Goal: Task Accomplishment & Management: Complete application form

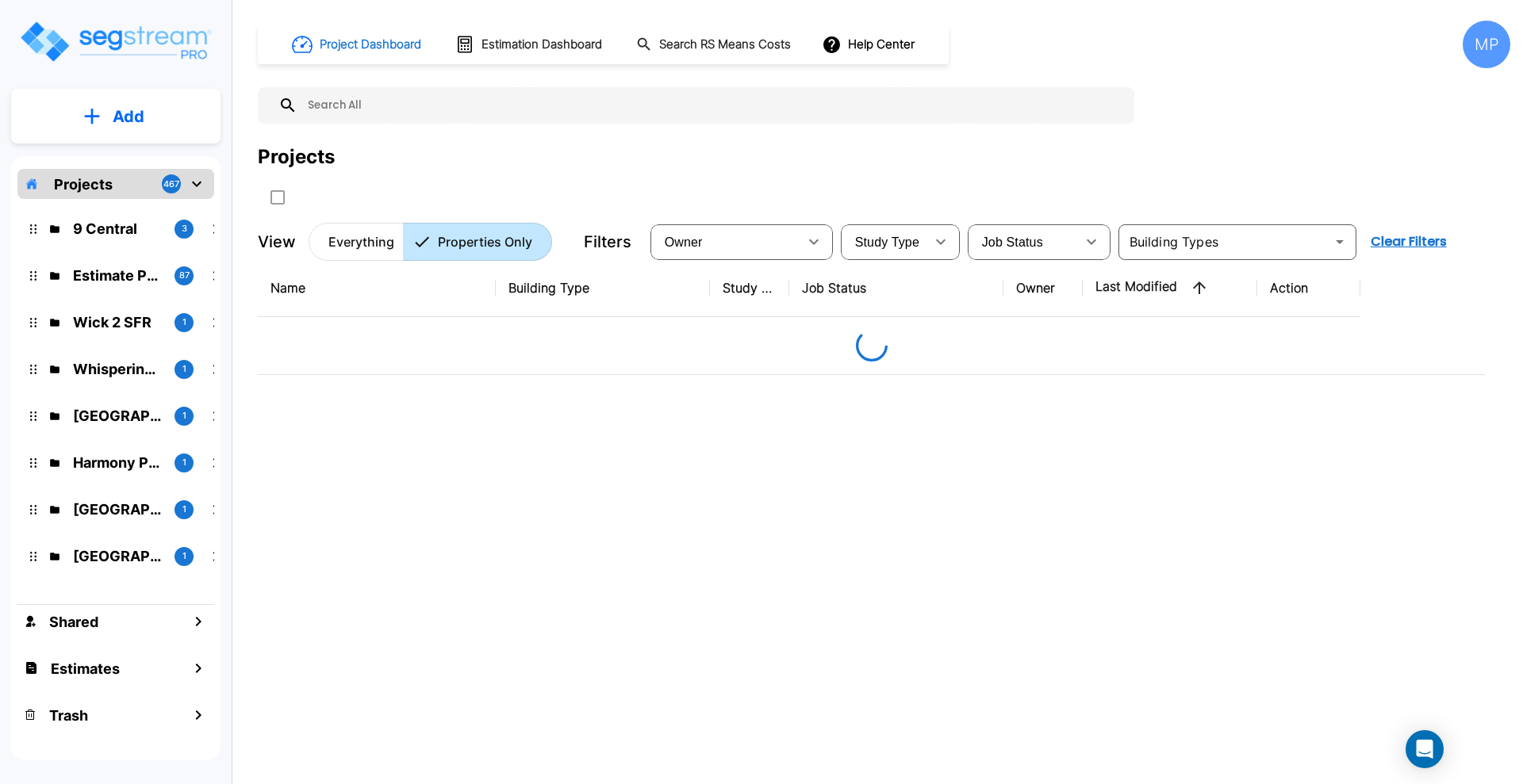
click at [90, 116] on icon "mailbox folders" at bounding box center [92, 116] width 15 height 15
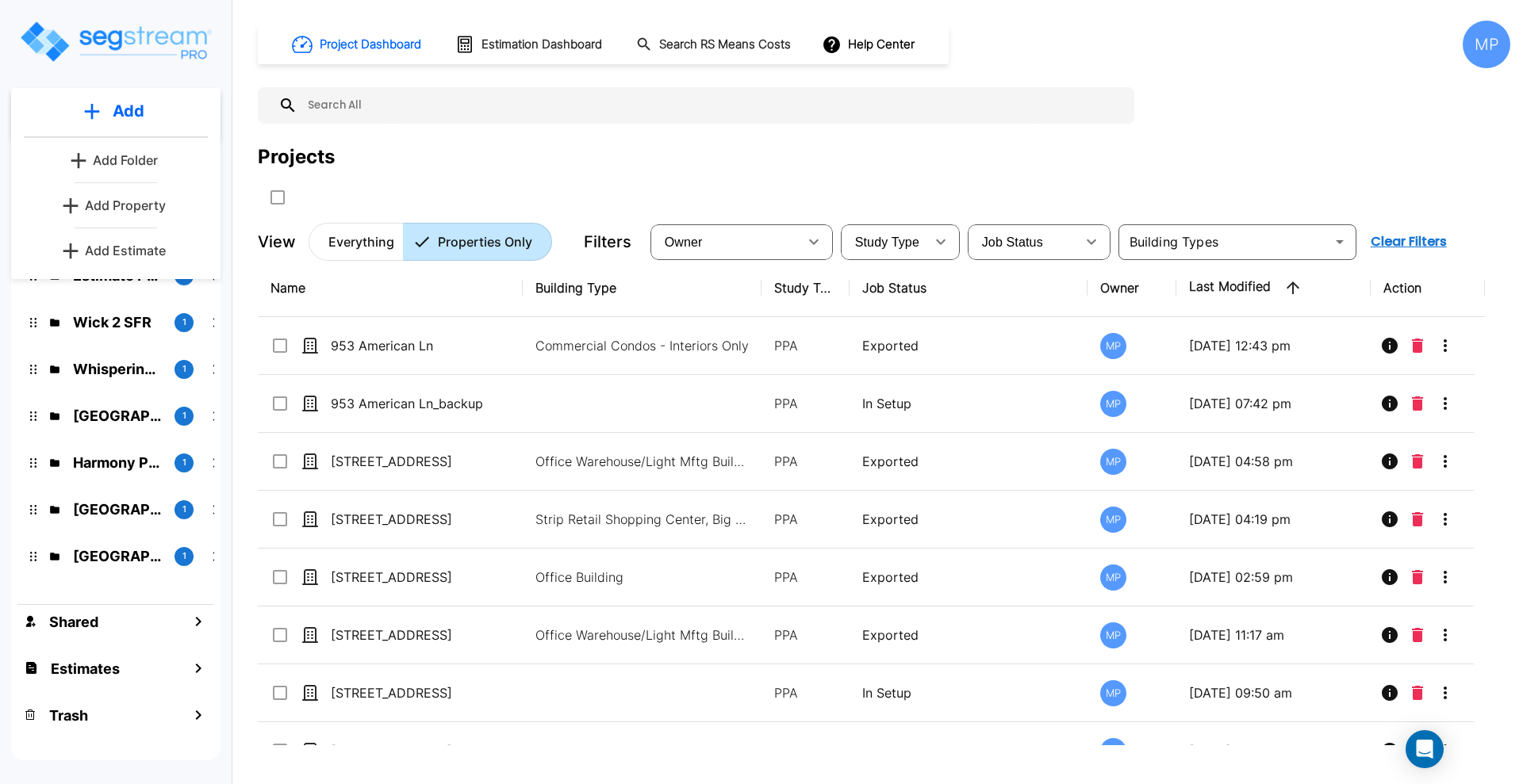
click at [119, 206] on p "Add Property" at bounding box center [125, 206] width 81 height 19
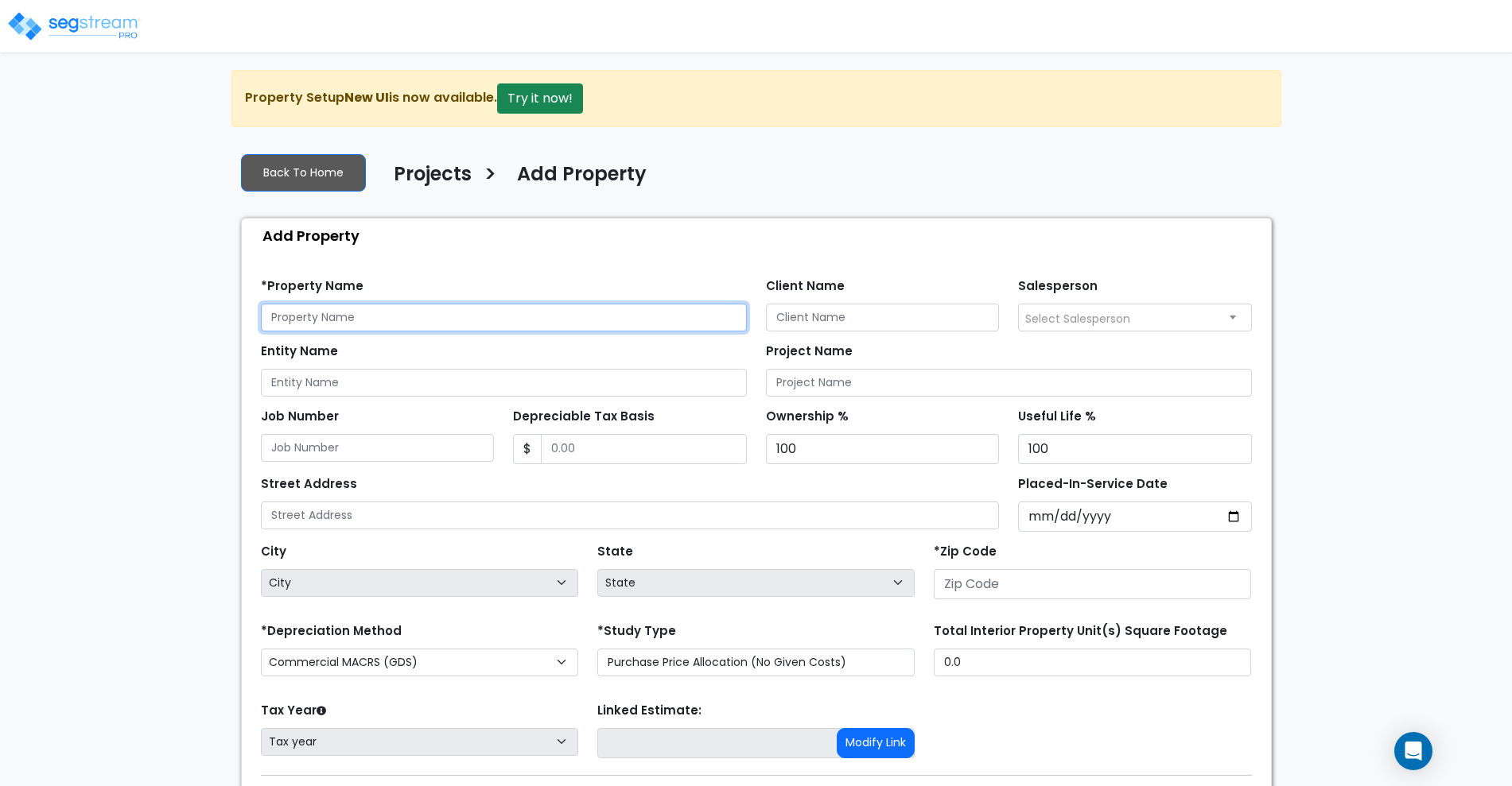
click at [334, 318] on input "text" at bounding box center [504, 317] width 486 height 28
type input "[STREET_ADDRESS]"
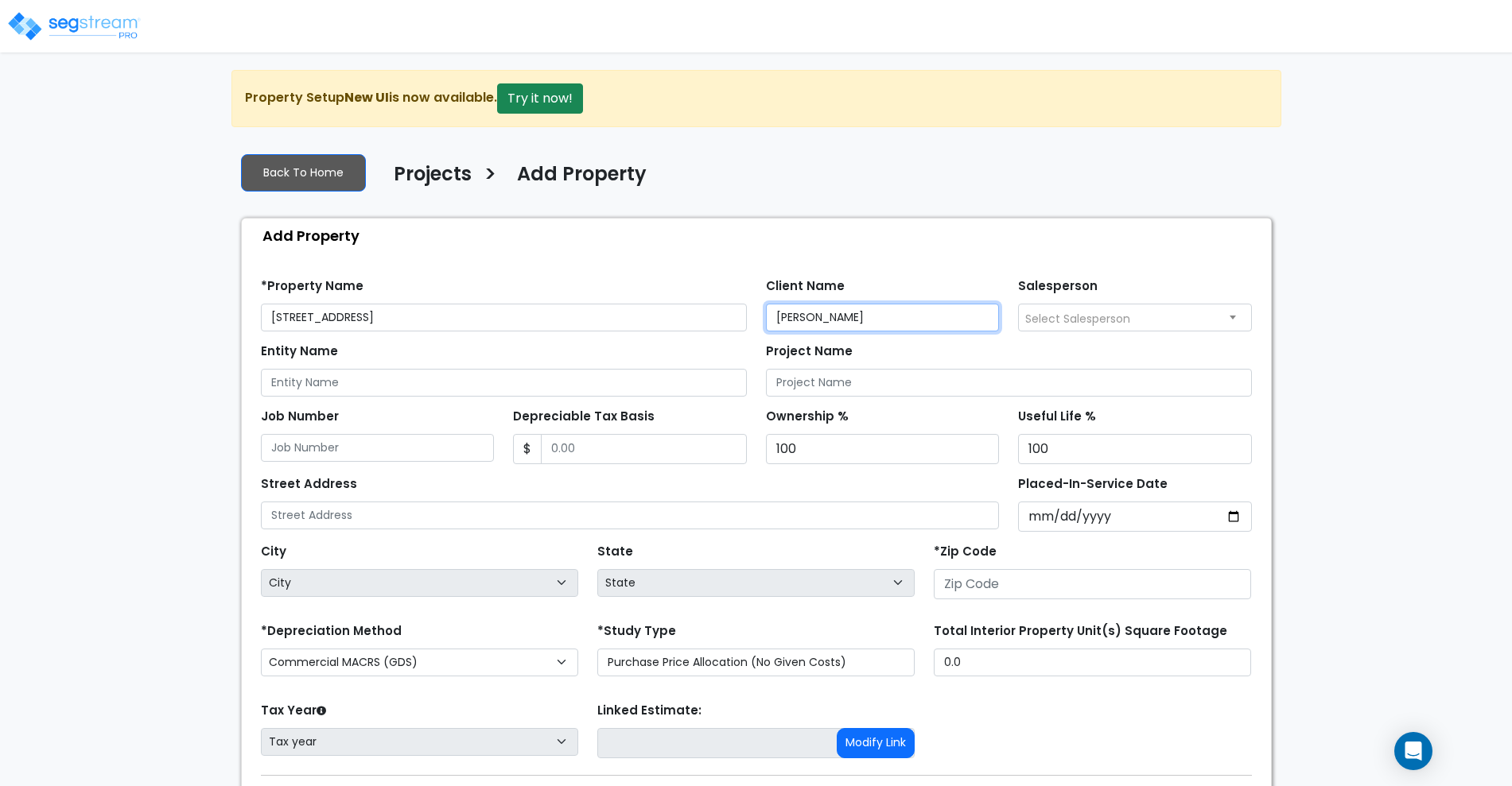
type input "Jody Smith"
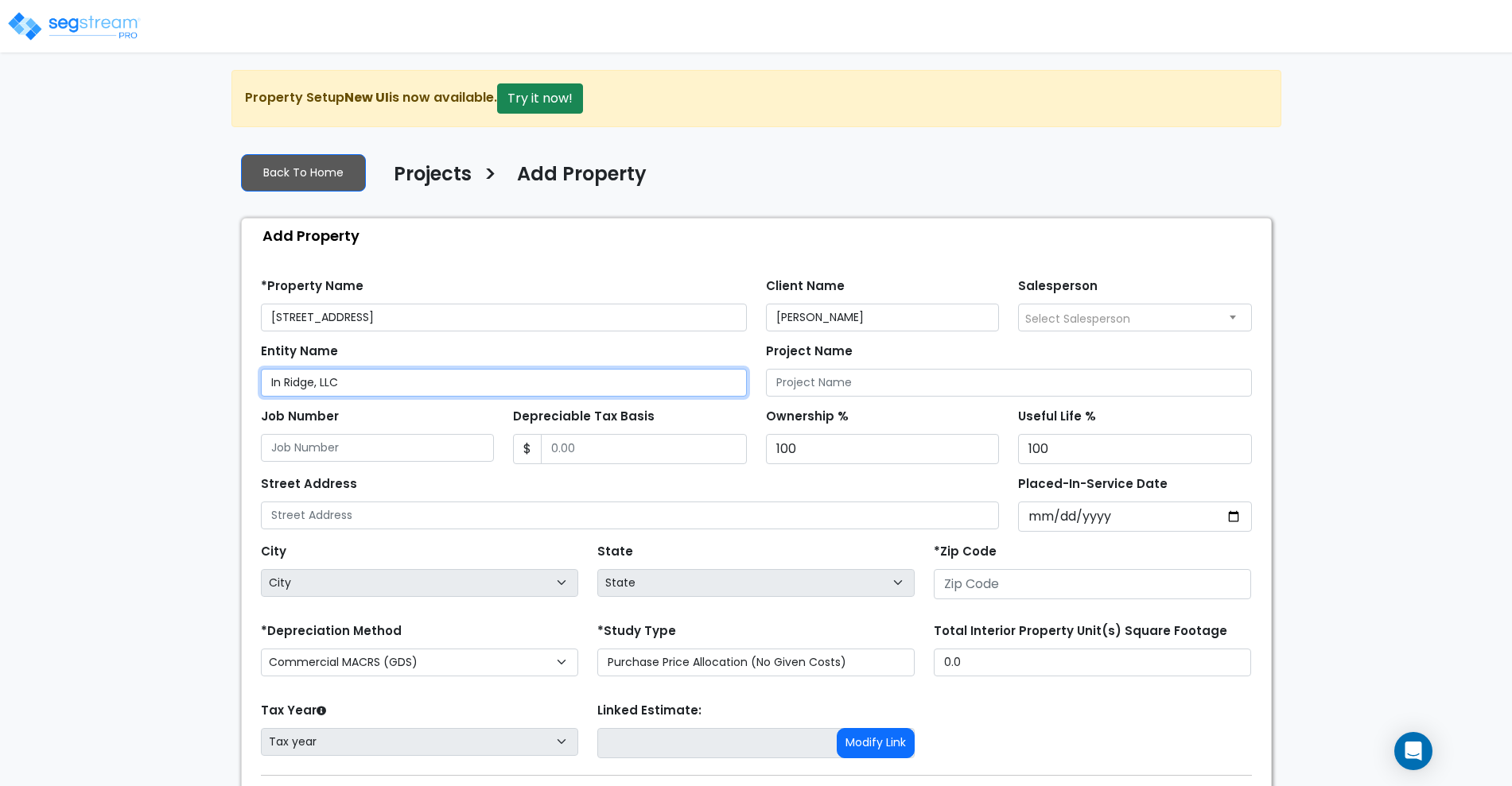
type input "In Ridge, LLC"
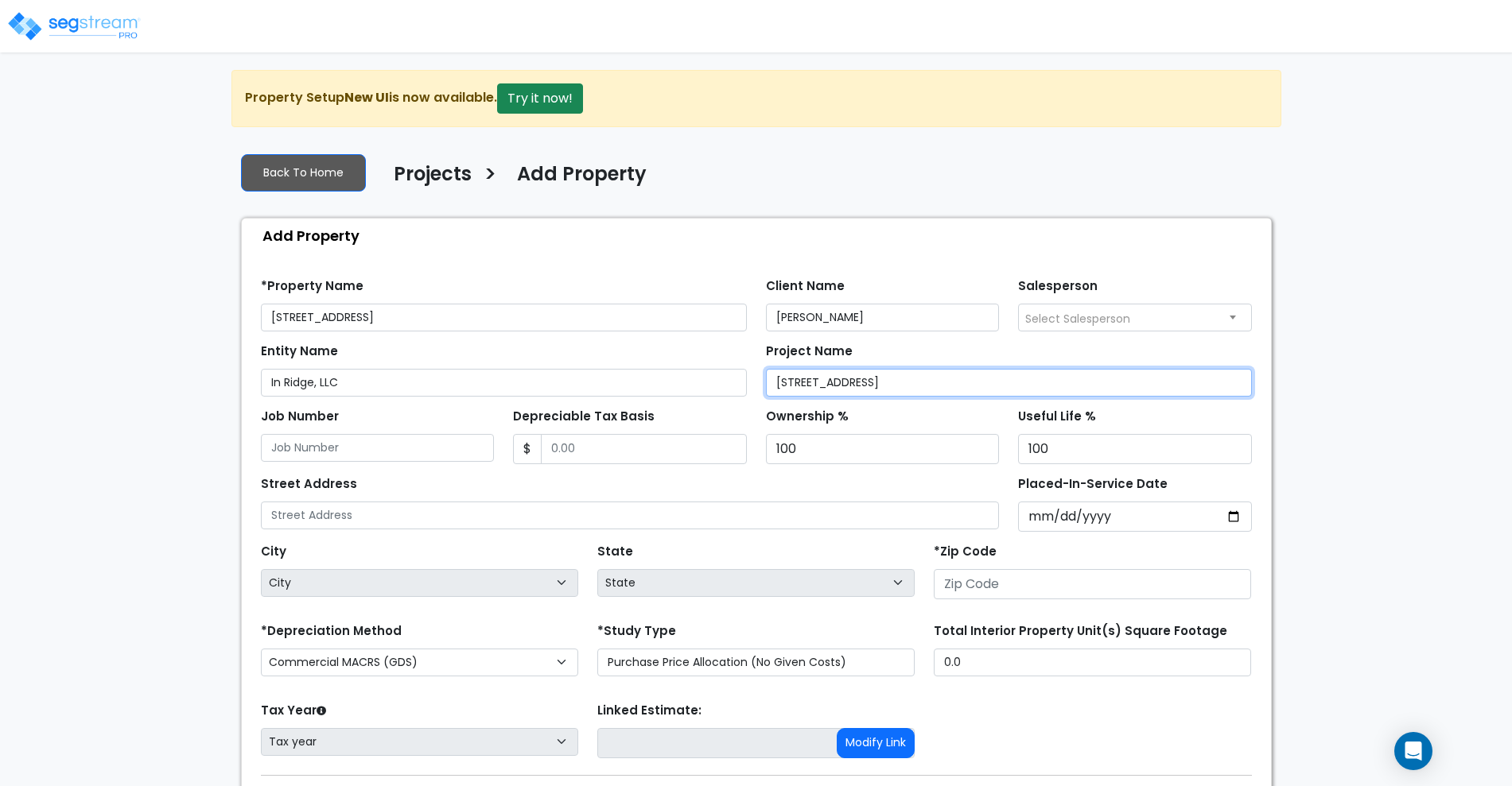
type input "[STREET_ADDRESS]"
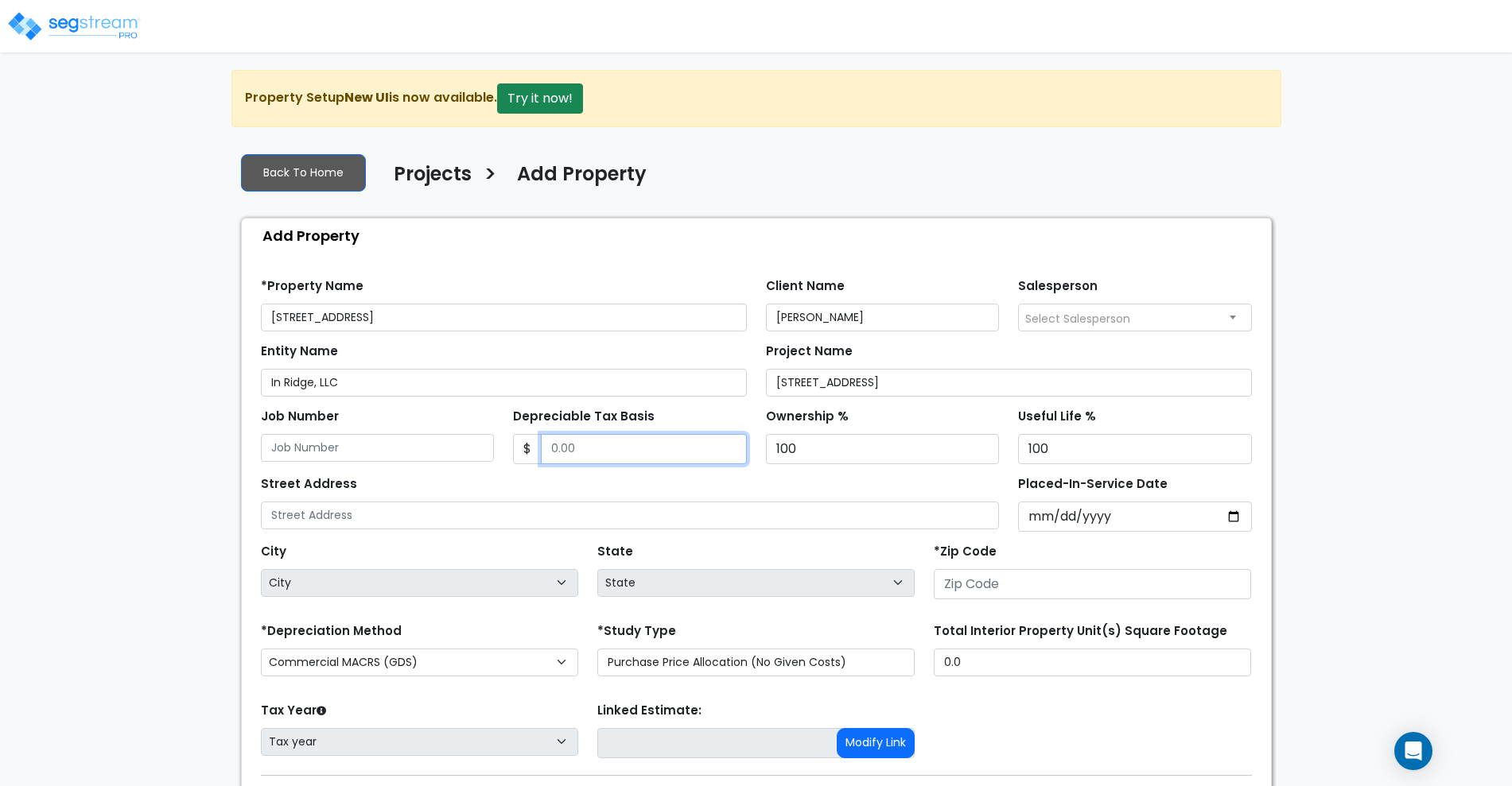
drag, startPoint x: 650, startPoint y: 452, endPoint x: 643, endPoint y: 454, distance: 7.3
click at [650, 452] on input "Depreciable Tax Basis" at bounding box center [643, 449] width 206 height 30
type input "552,500"
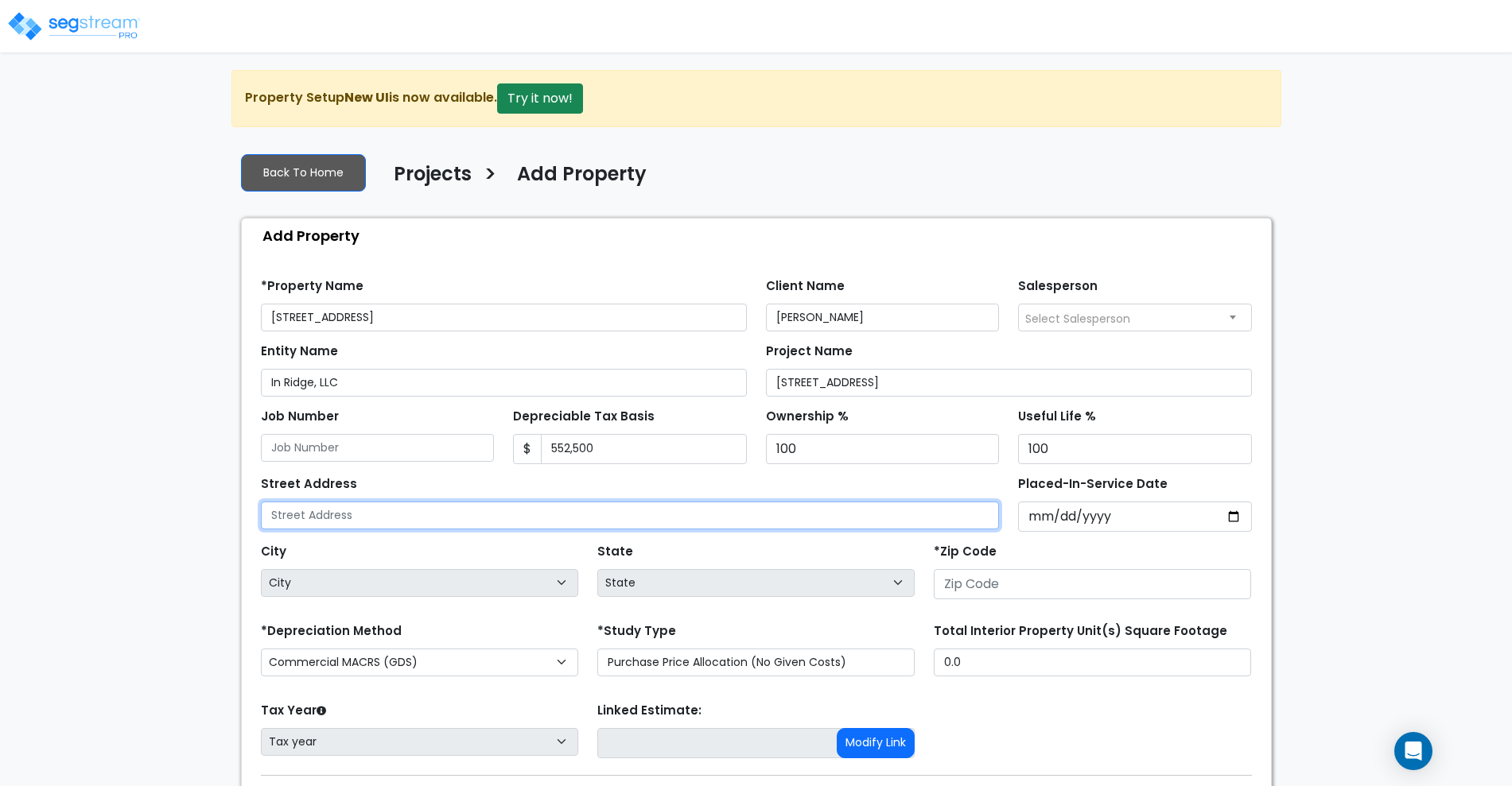
click at [294, 507] on input "text" at bounding box center [631, 516] width 739 height 28
type input "[STREET_ADDRESS]"
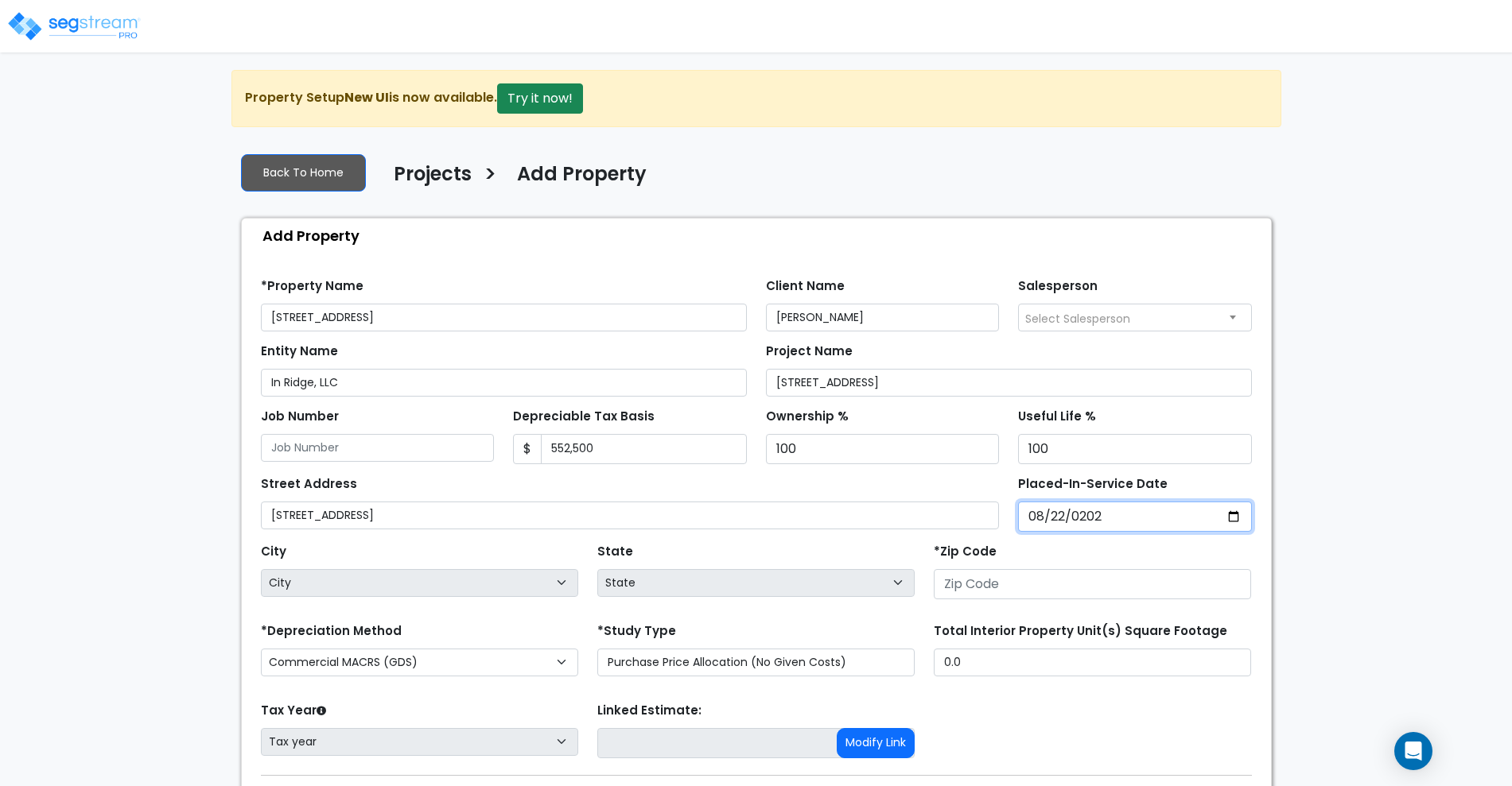
type input "2025-08-22"
select select "2025"
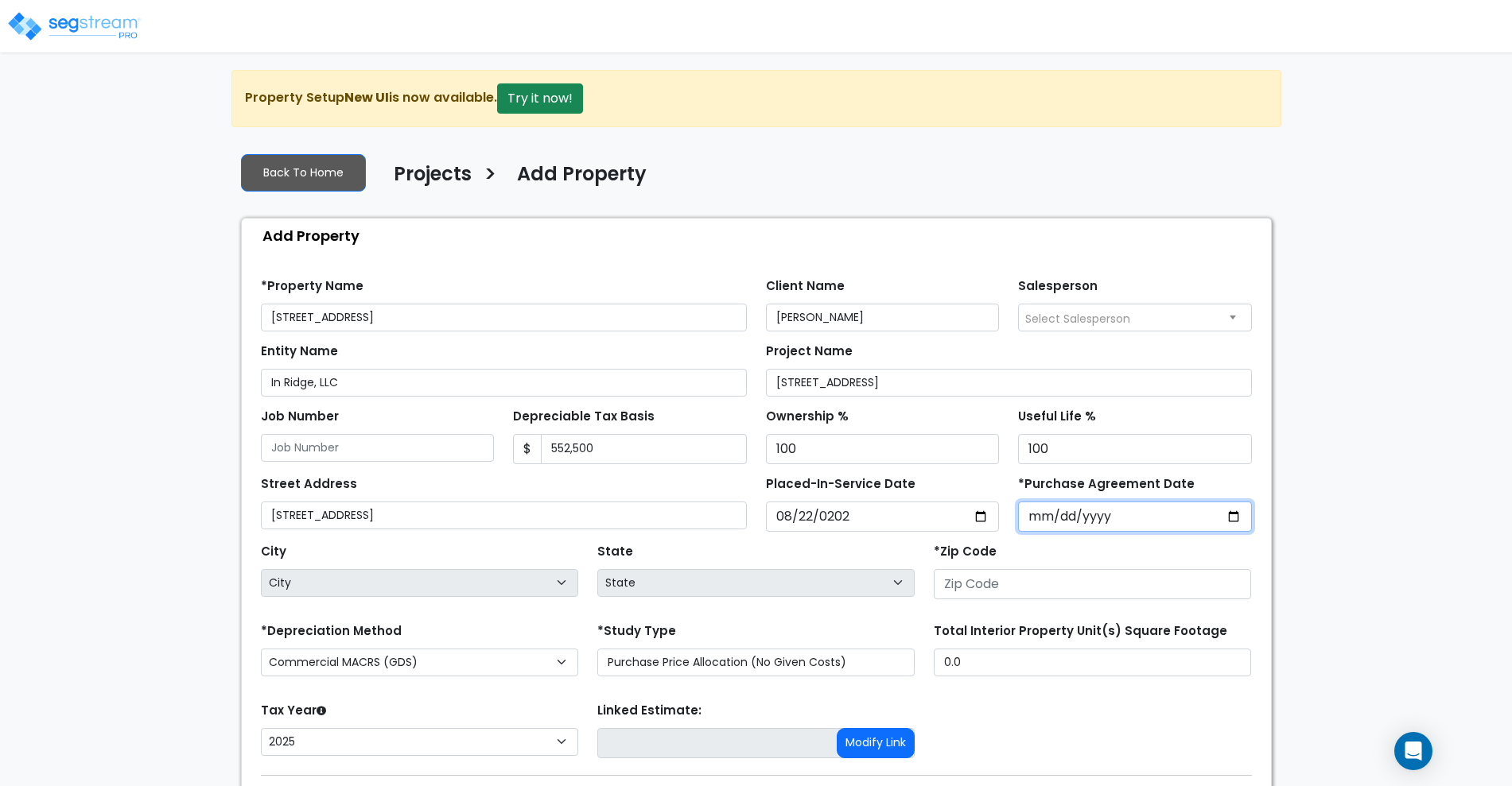
click at [1132, 518] on input "*Purchase Agreement Date" at bounding box center [1135, 517] width 234 height 30
type input "2025-08-22"
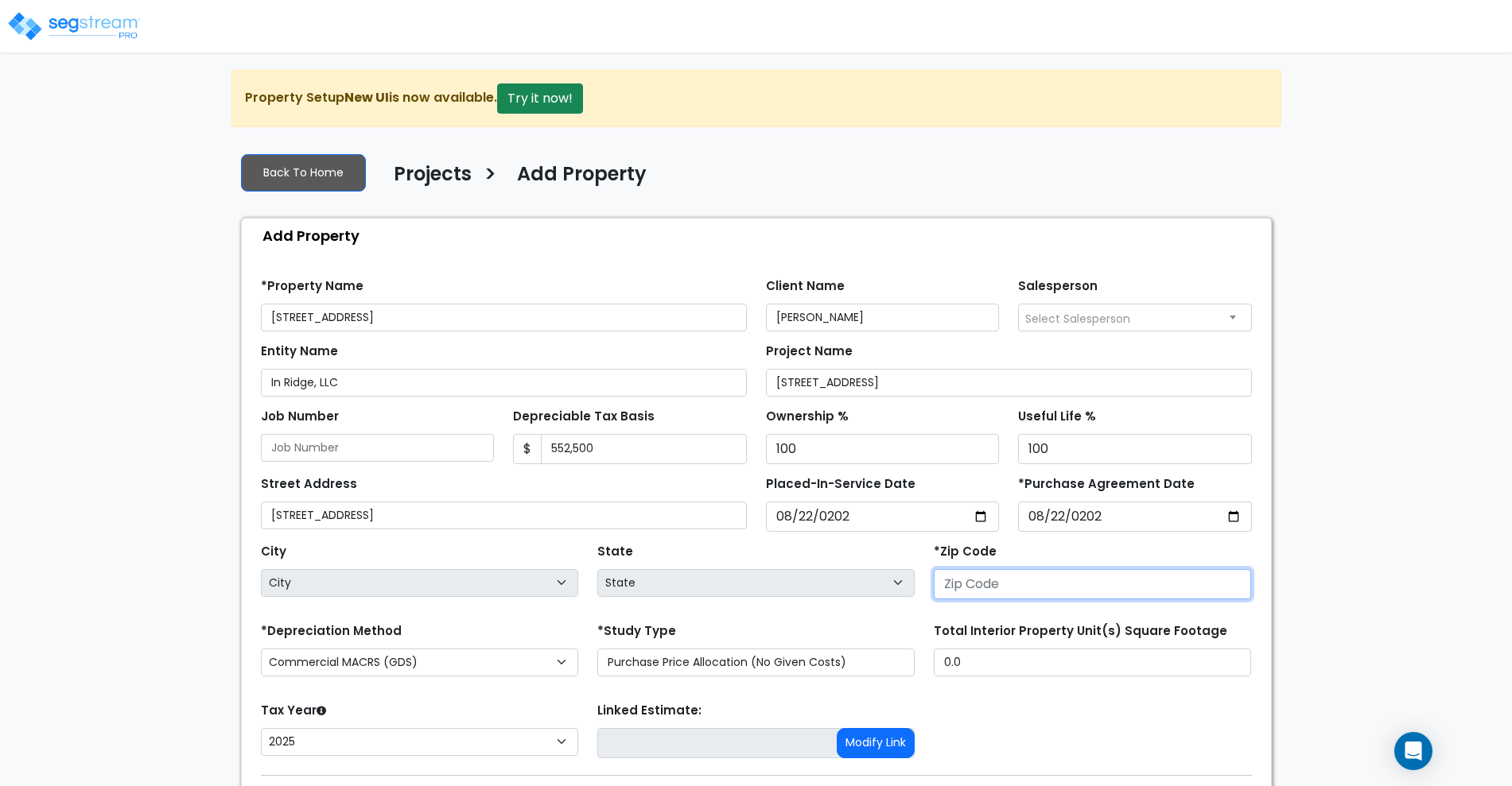
click at [1106, 586] on input "number" at bounding box center [1092, 584] width 317 height 30
type input "4"
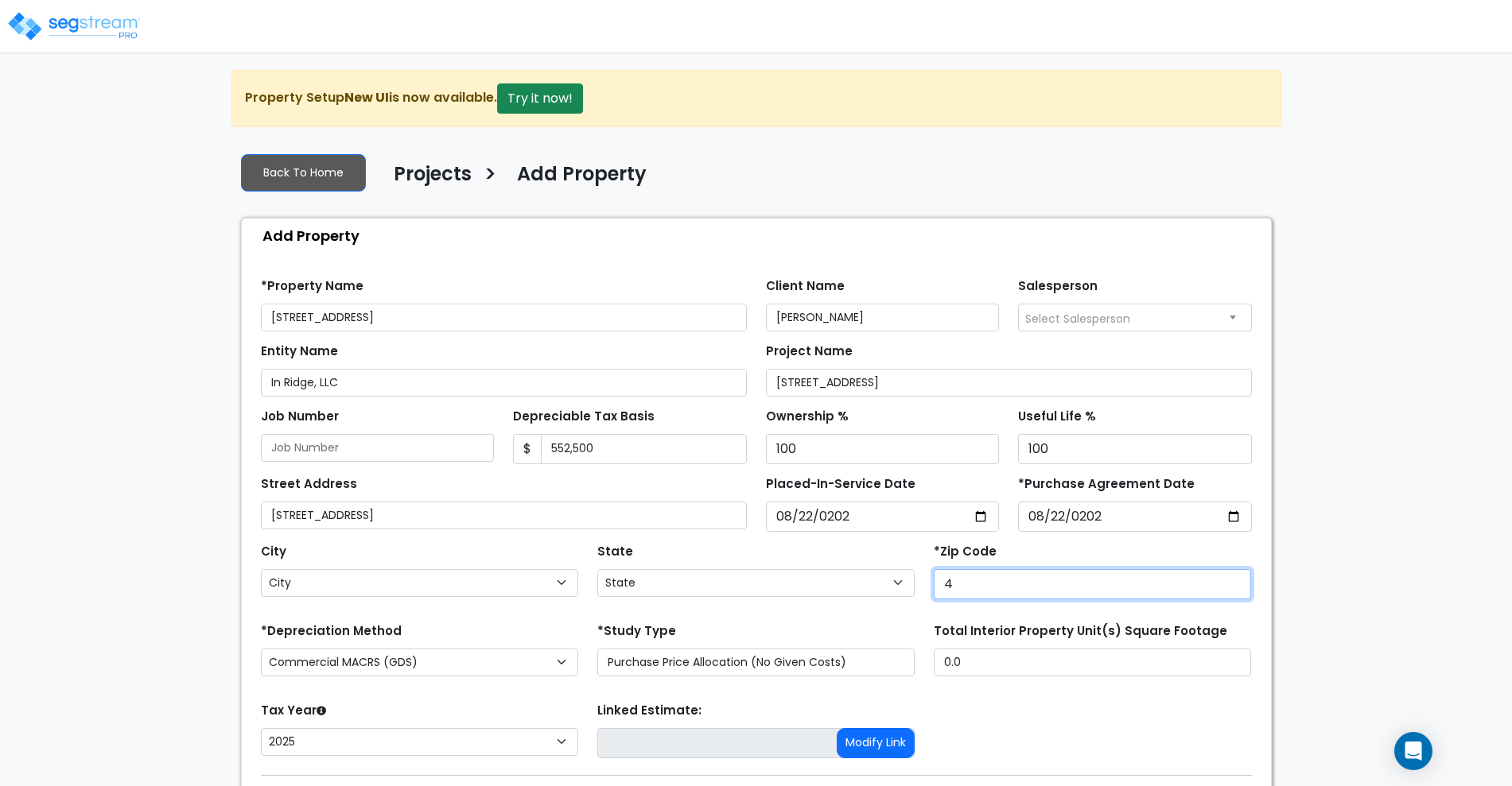
select select "KY"
type input "463"
select select "IN"
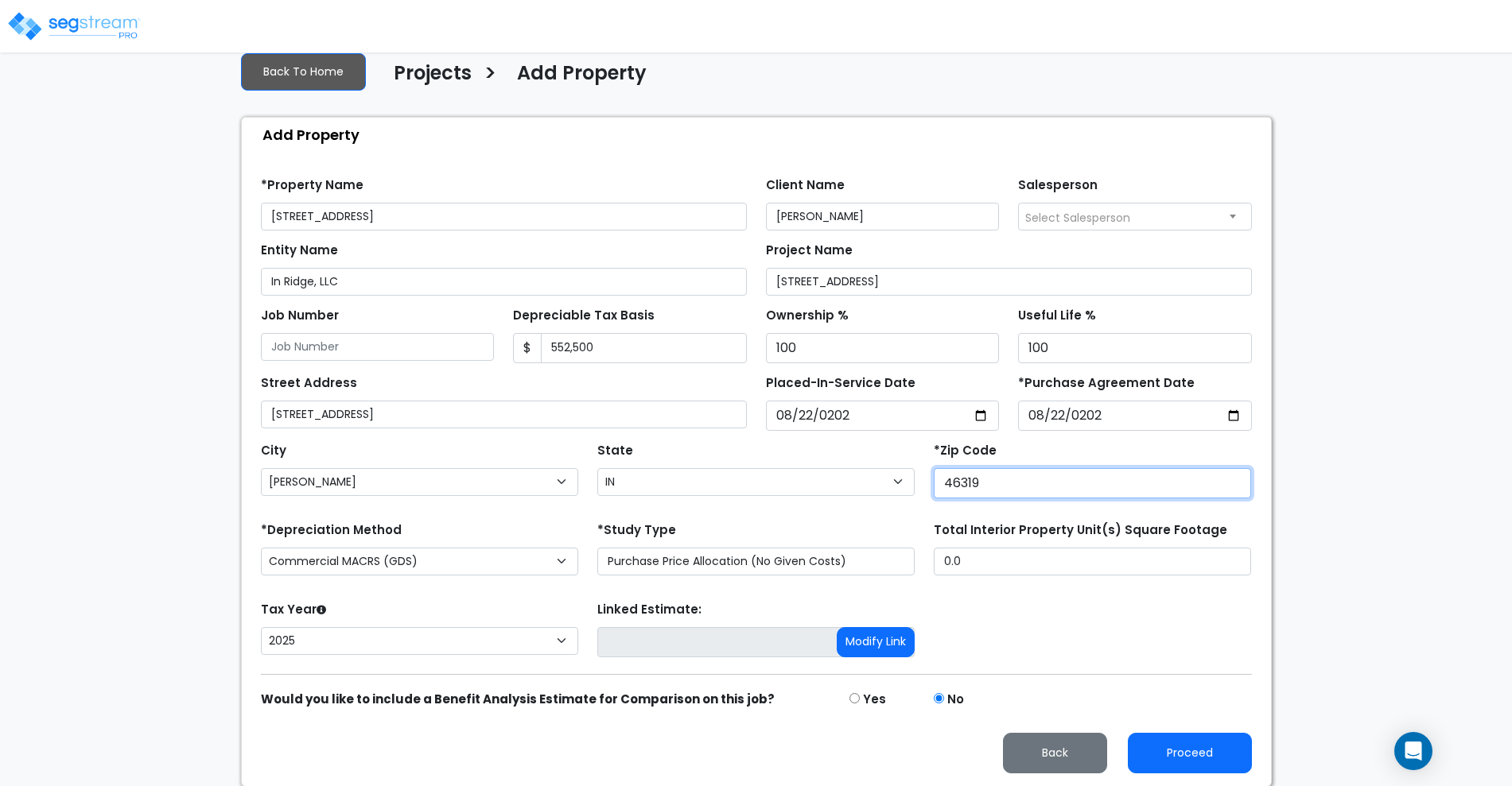
scroll to position [102, 0]
type input "46319"
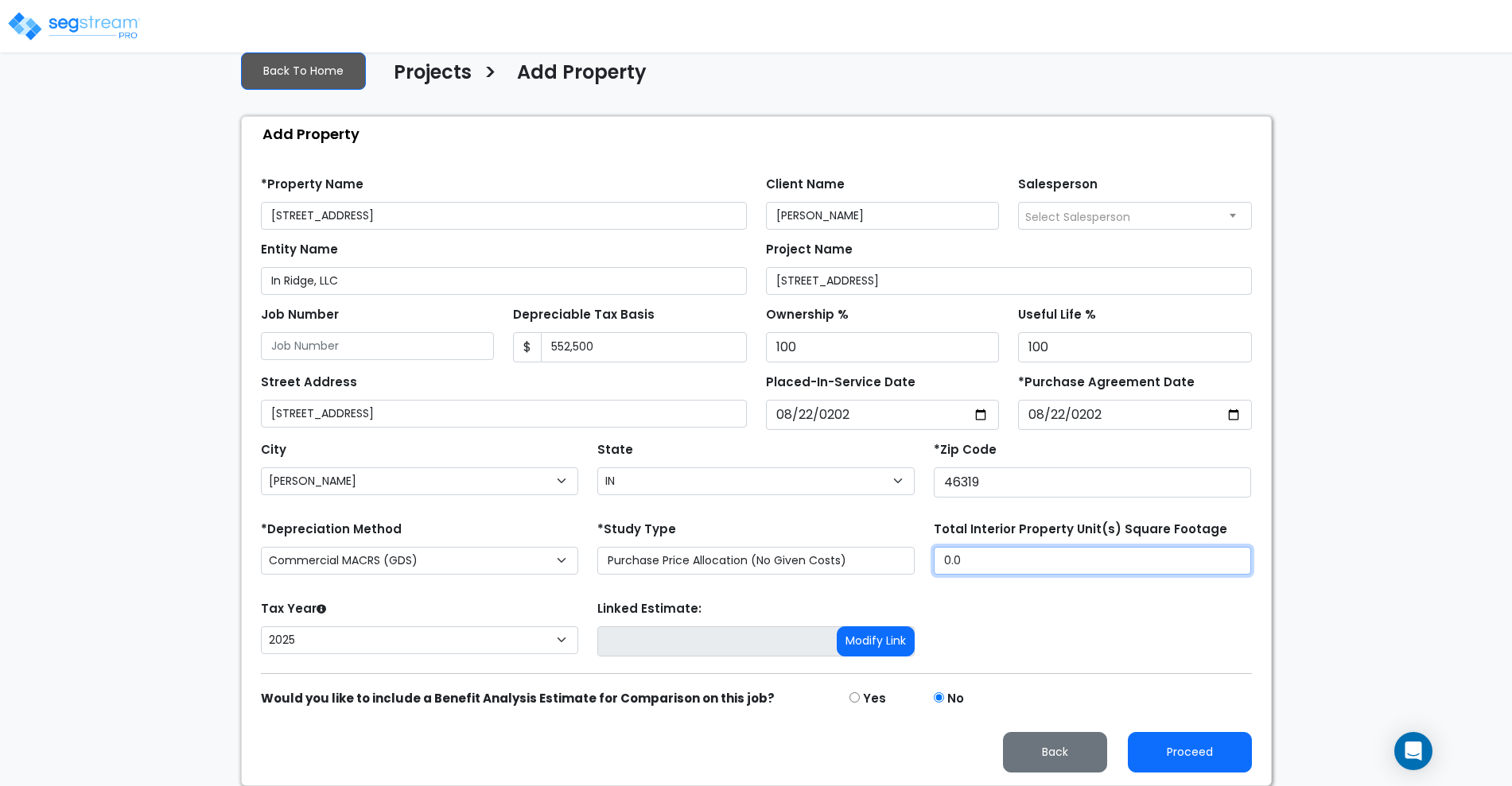
drag, startPoint x: 982, startPoint y: 553, endPoint x: 853, endPoint y: 590, distance: 134.2
click at [853, 594] on form "*Property Name 725 E Ridge Rd Client Name Jody Smith Salesperson" at bounding box center [756, 468] width 991 height 608
type input "6,790"
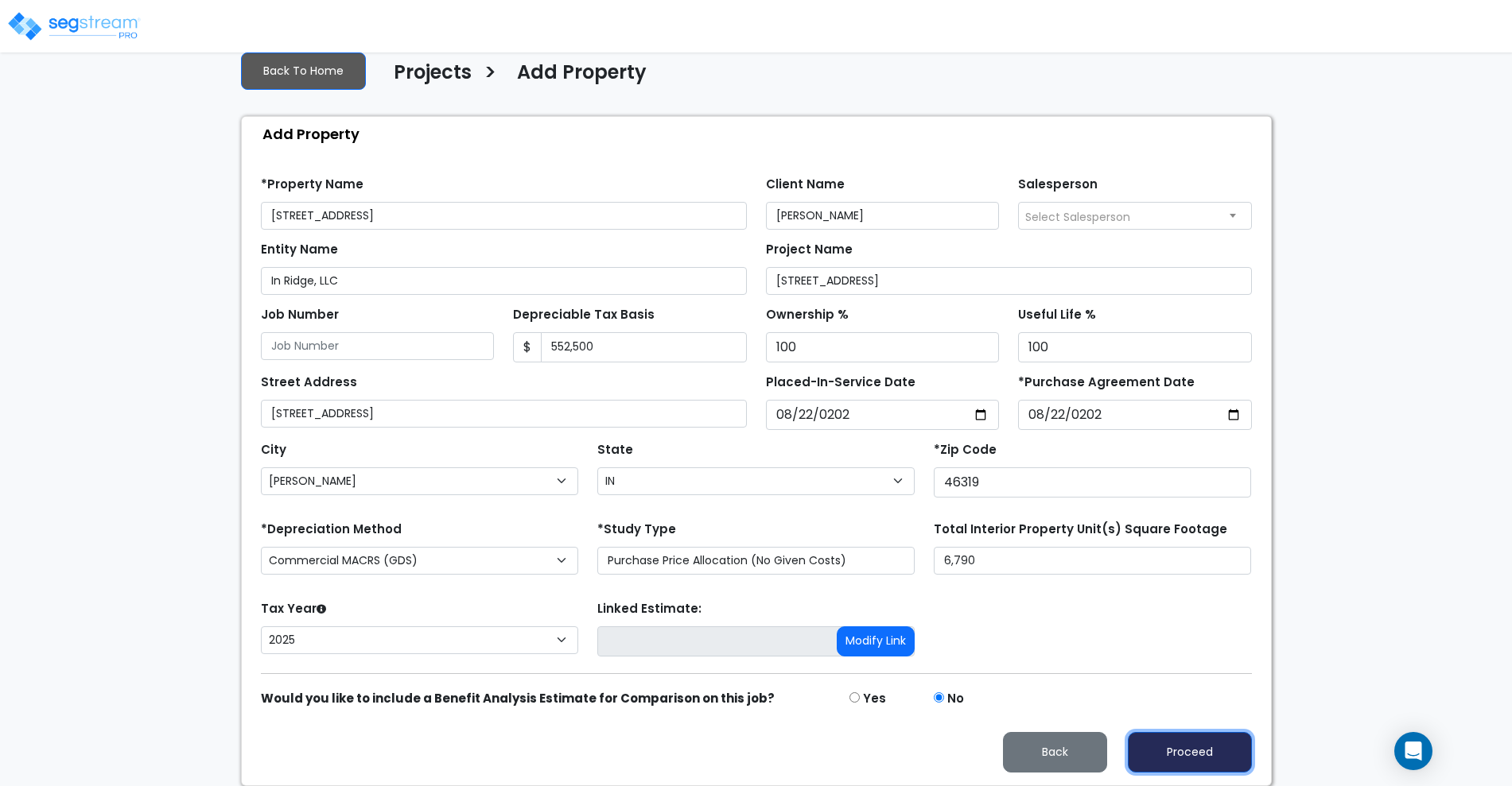
click at [1183, 756] on button "Proceed" at bounding box center [1189, 752] width 124 height 40
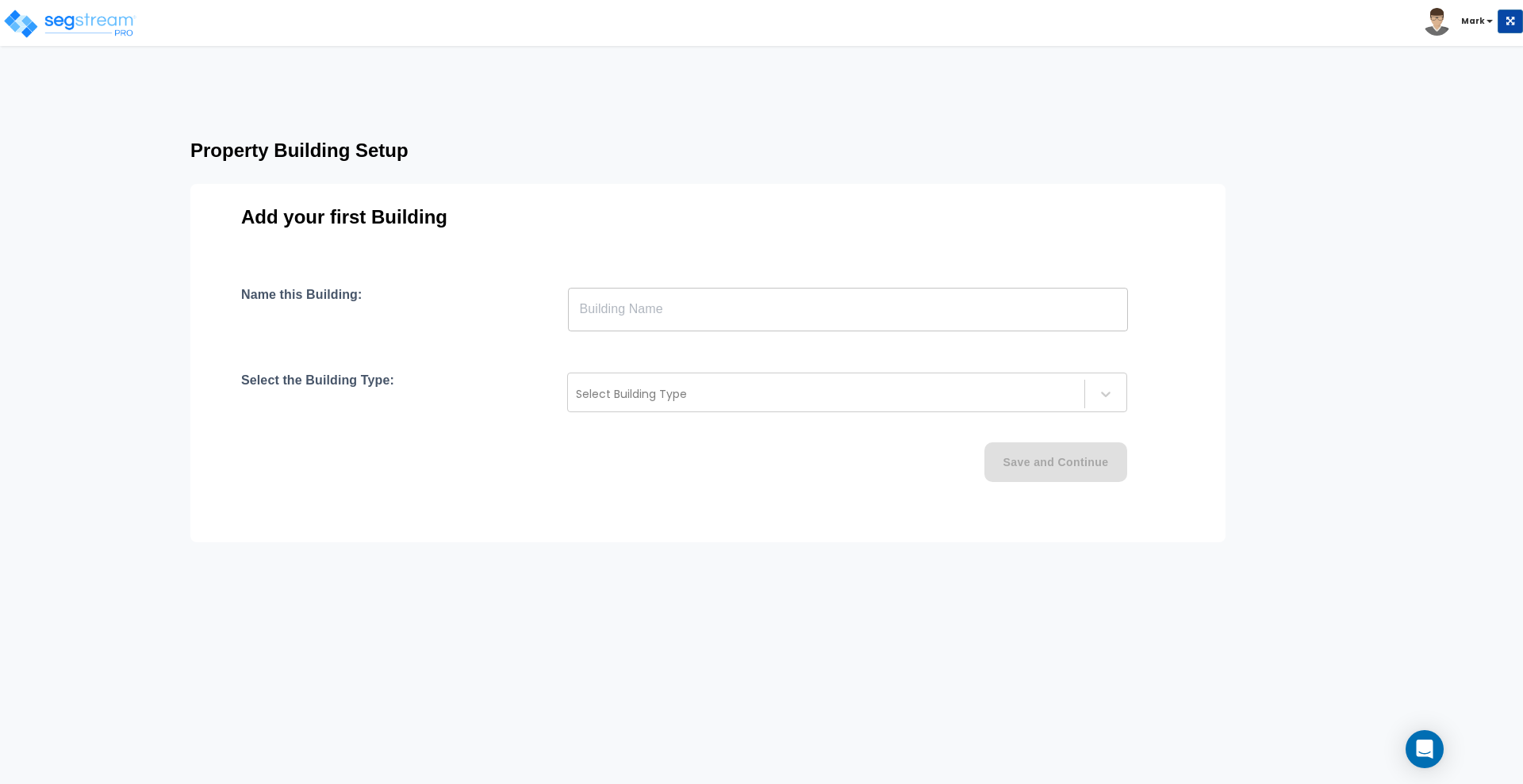
click at [695, 303] on input "text" at bounding box center [848, 310] width 560 height 44
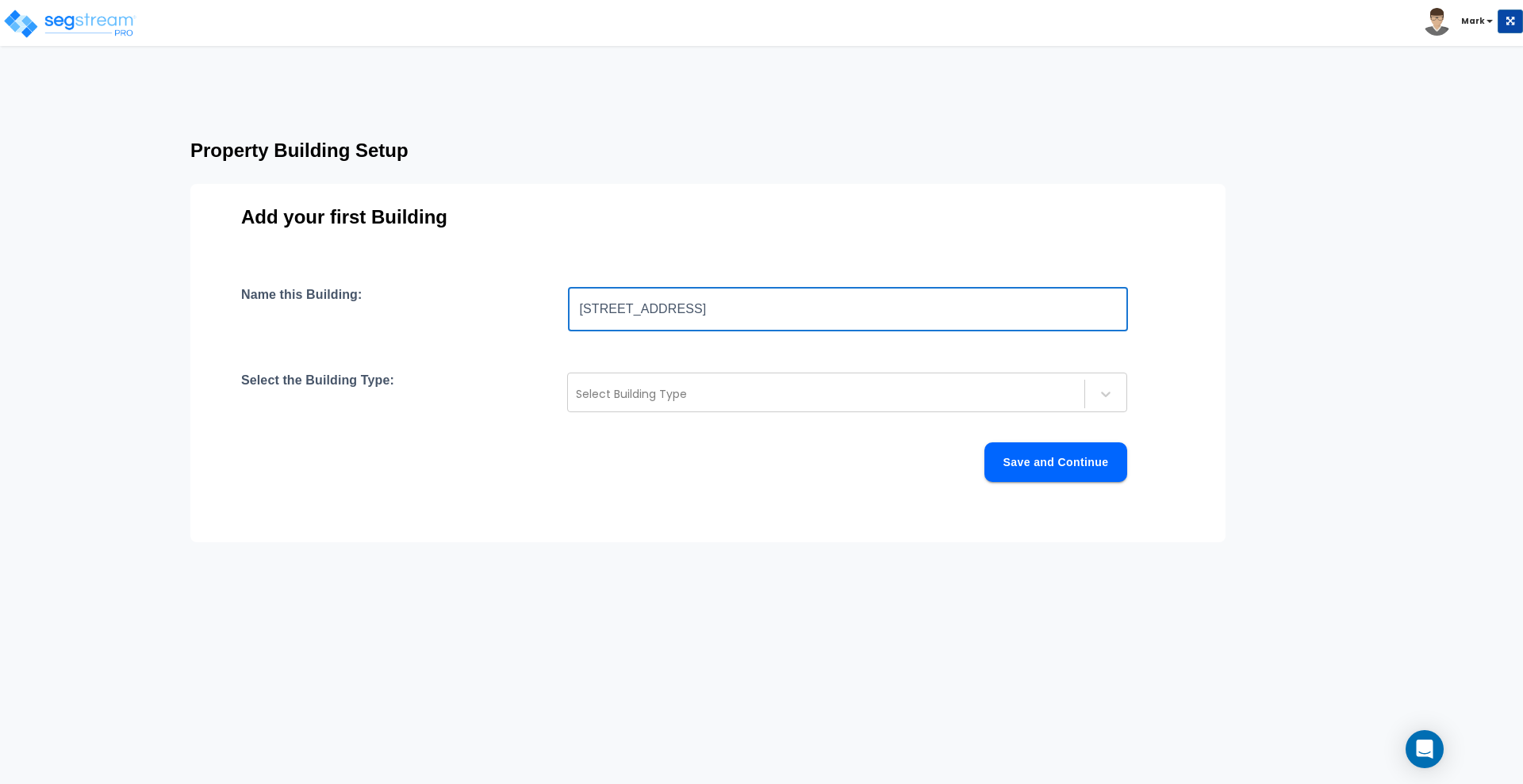
type input "[STREET_ADDRESS]"
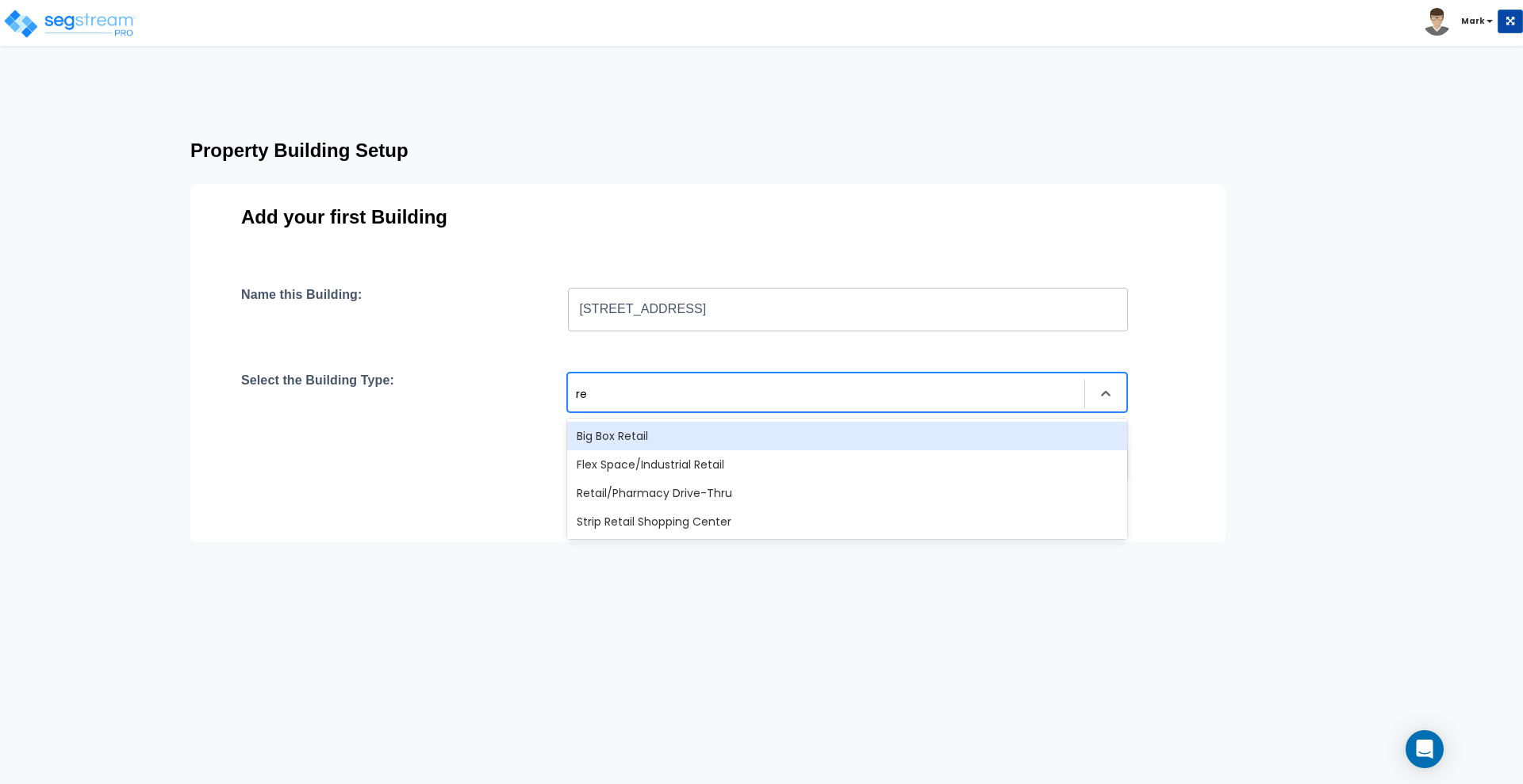
type input "r"
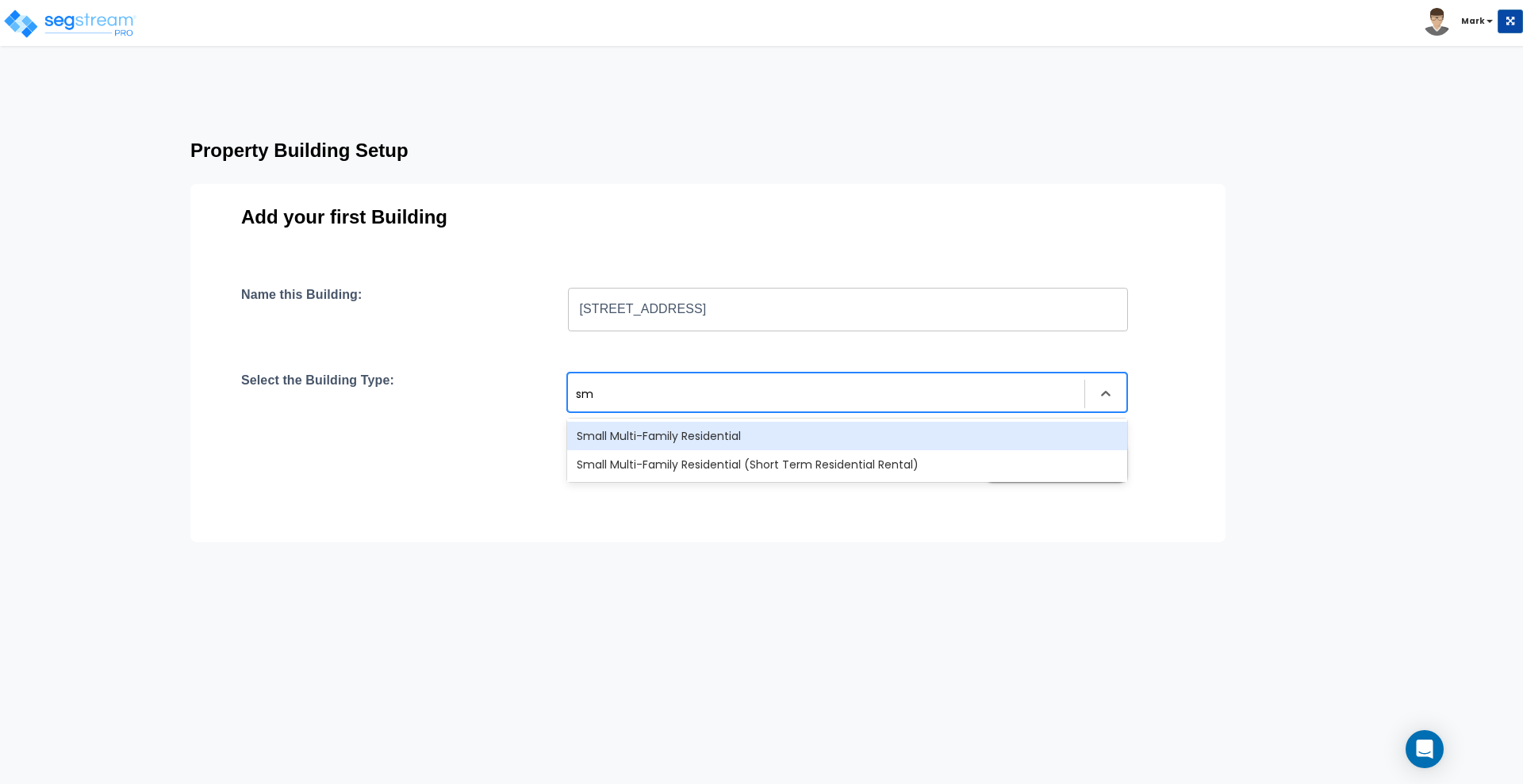
type input "s"
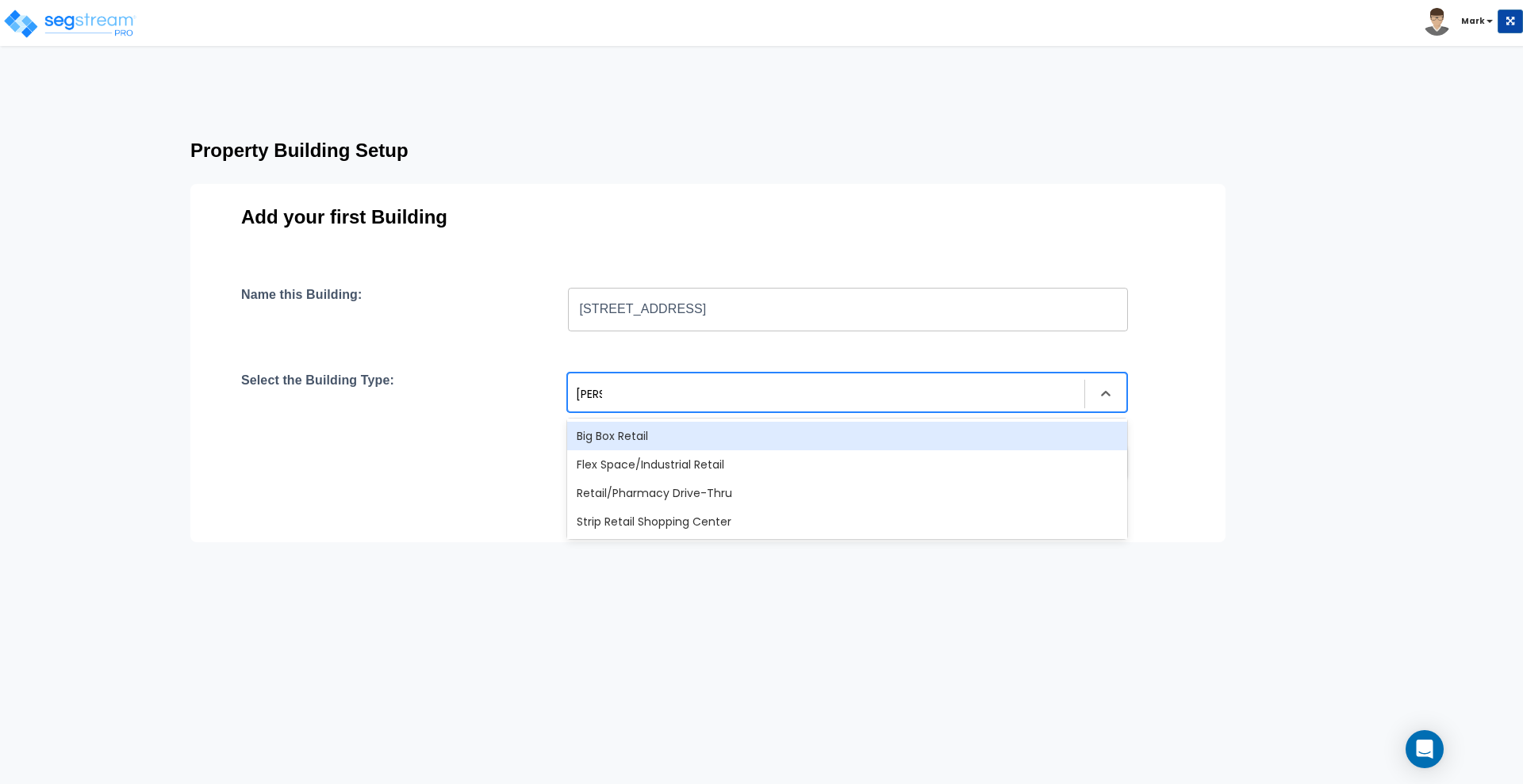
type input "retai"
click at [642, 437] on div "Big Box Retail" at bounding box center [847, 436] width 560 height 28
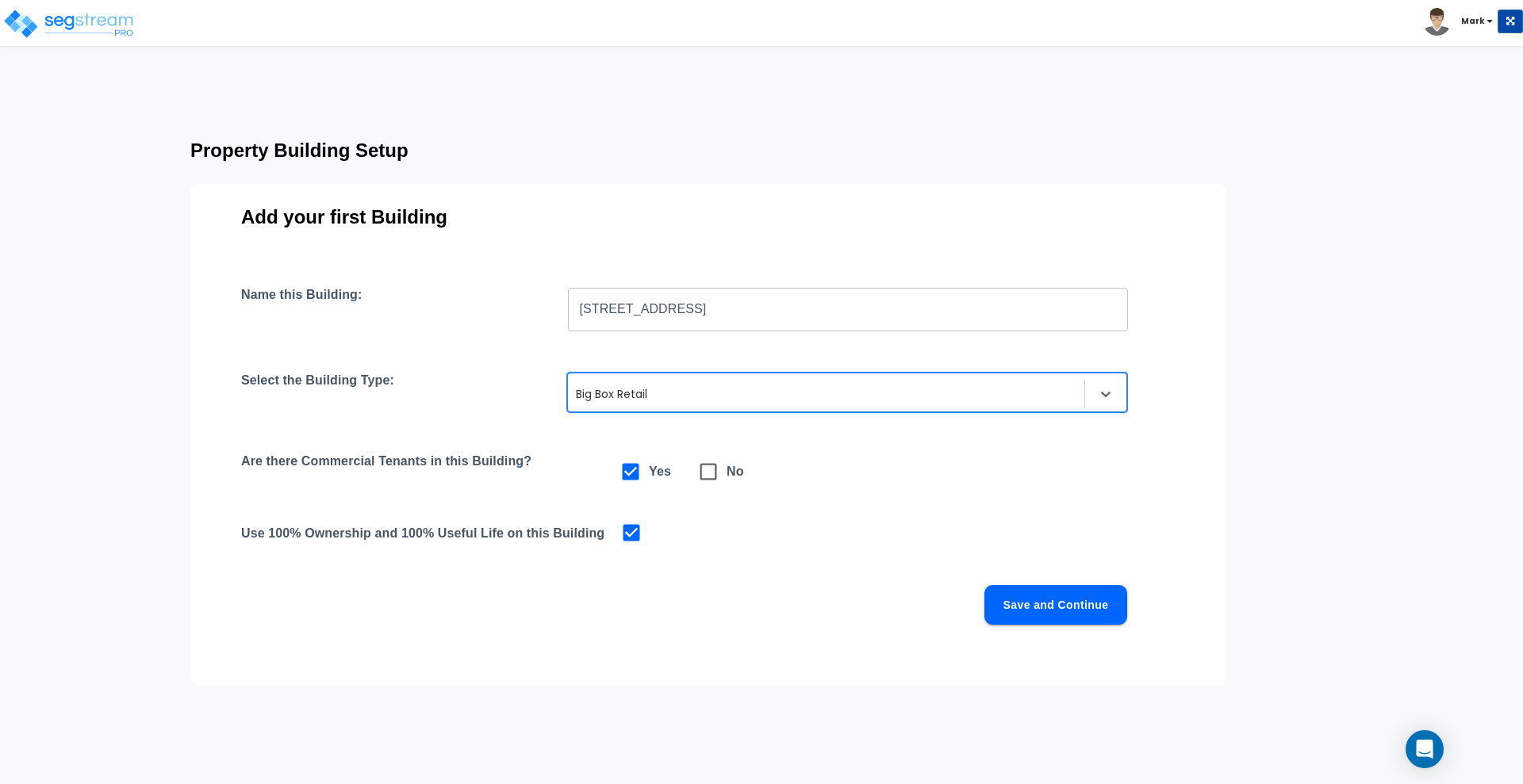
click at [1062, 607] on button "Save and Continue" at bounding box center [1055, 605] width 142 height 39
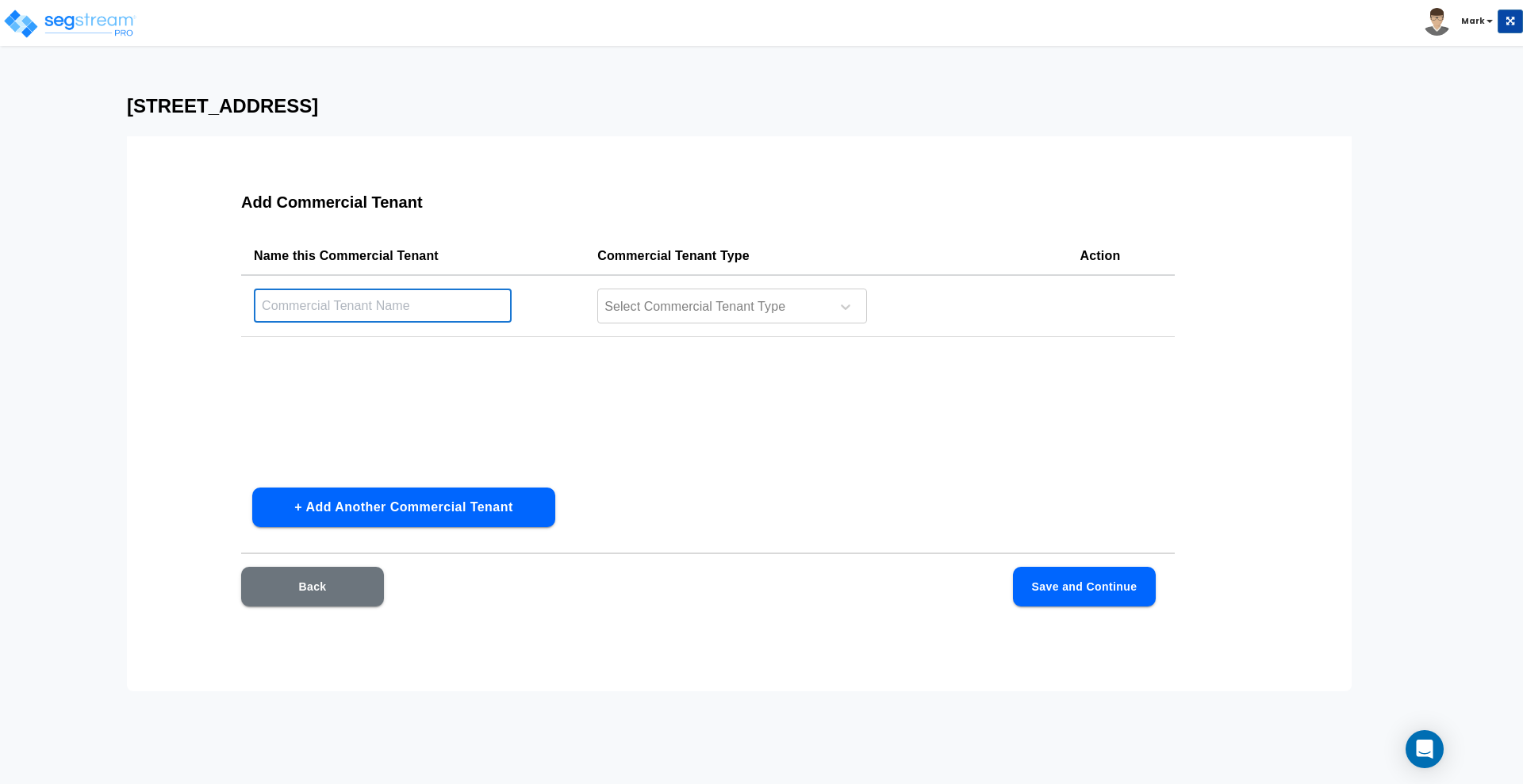
click at [344, 308] on input "text" at bounding box center [382, 305] width 258 height 34
type input "[STREET_ADDRESS]"
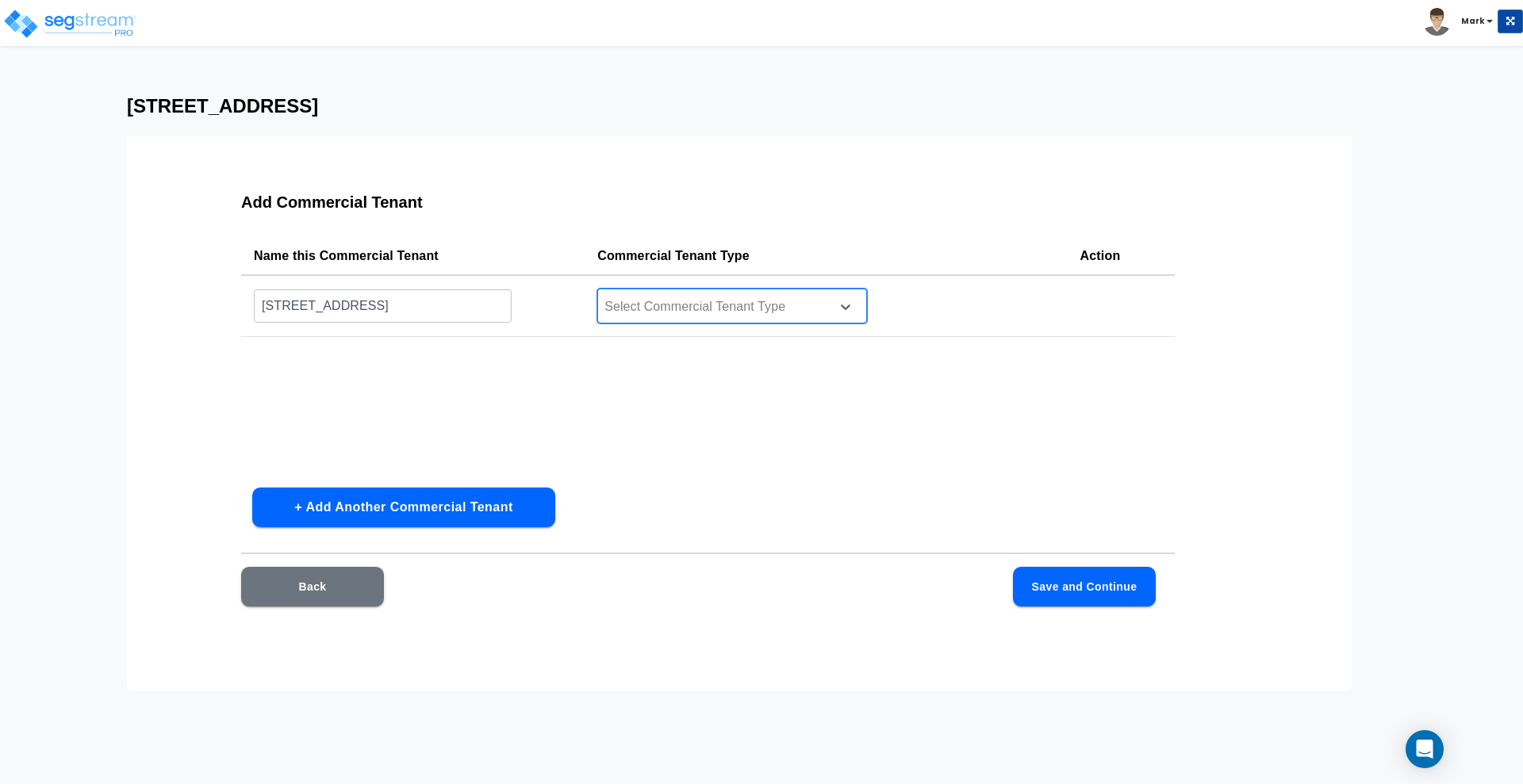
type input "r"
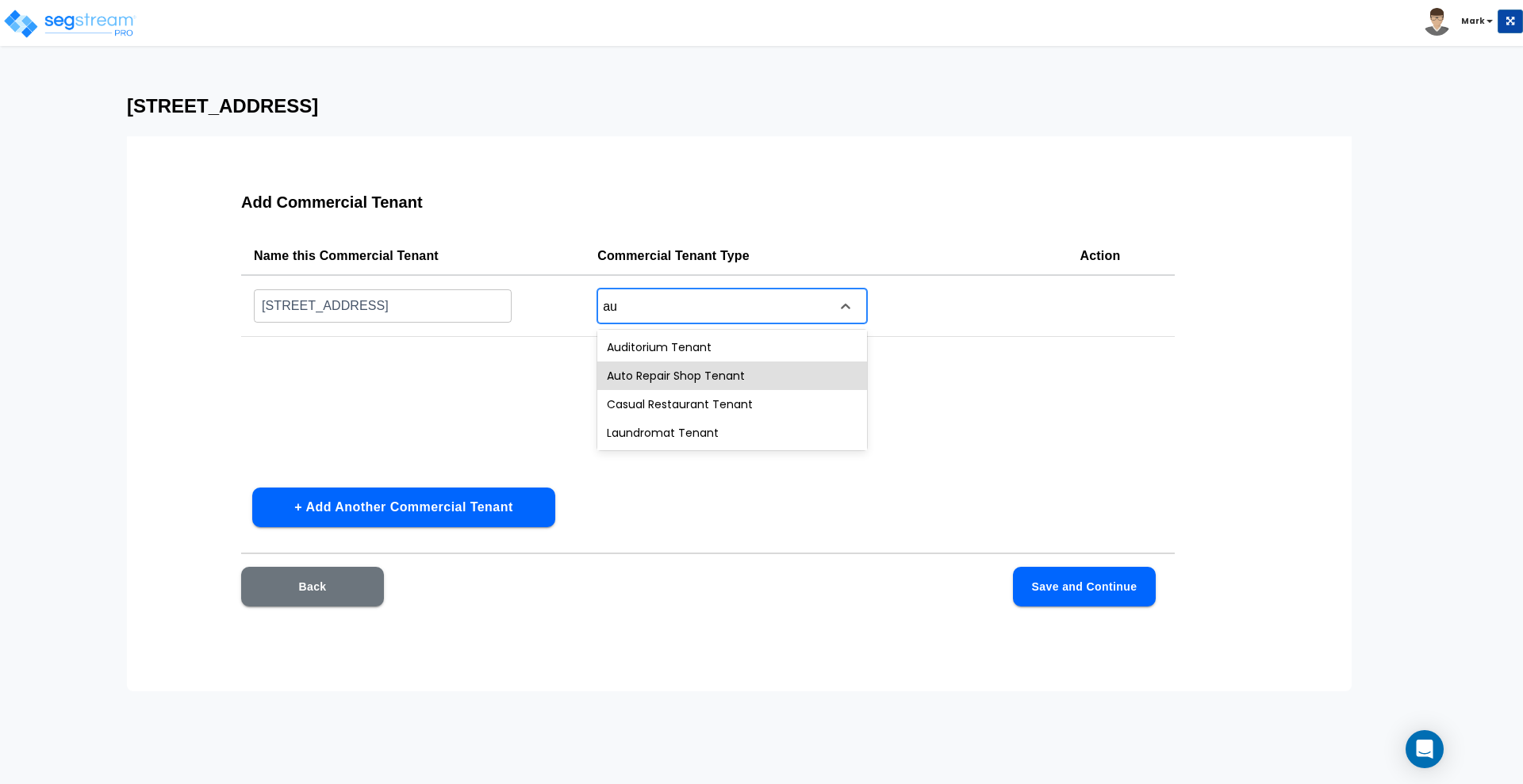
type input "a"
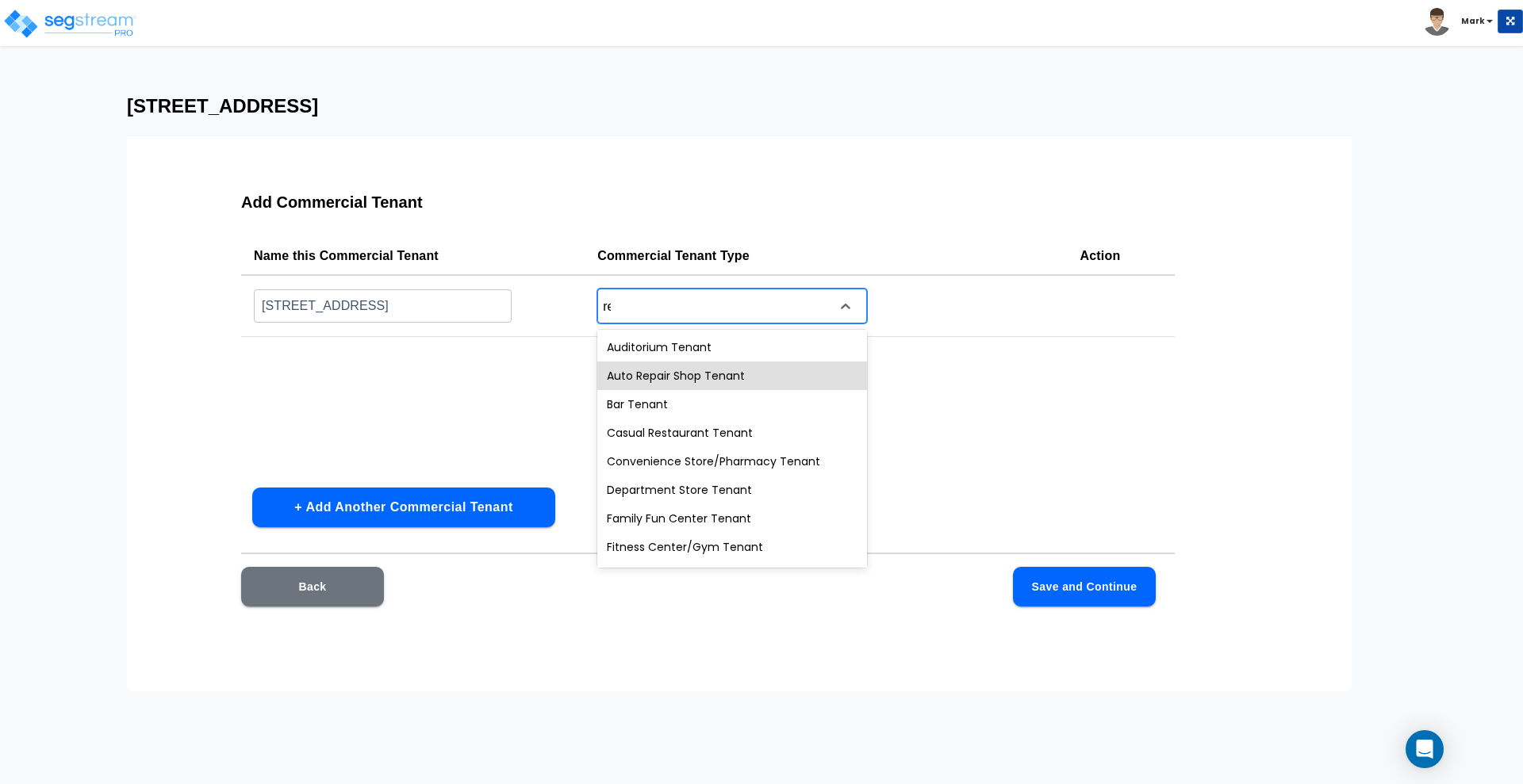
type input "ret"
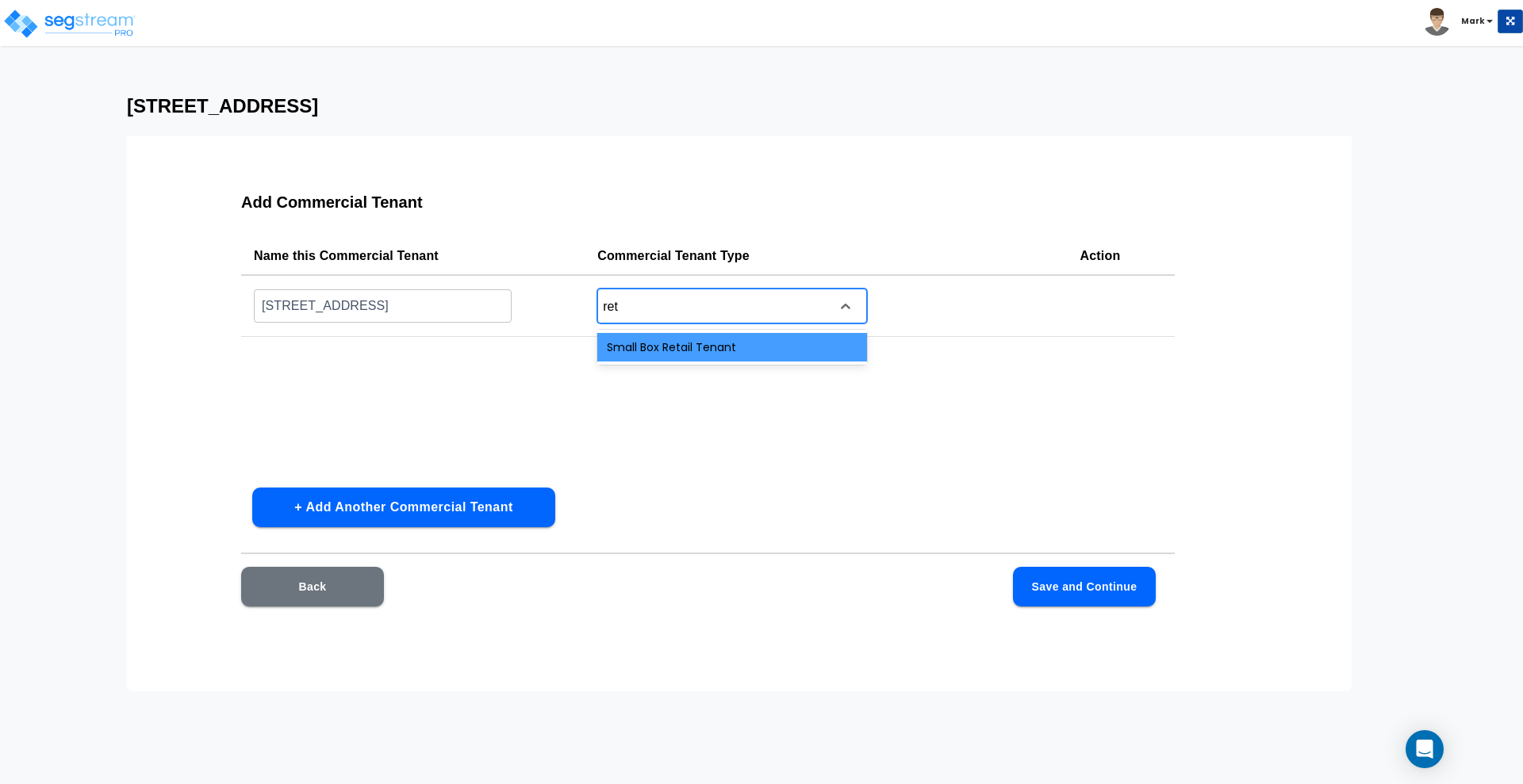
click at [716, 351] on div "Small Box Retail Tenant" at bounding box center [732, 346] width 270 height 28
click at [1086, 592] on button "Save and Continue" at bounding box center [1084, 587] width 142 height 39
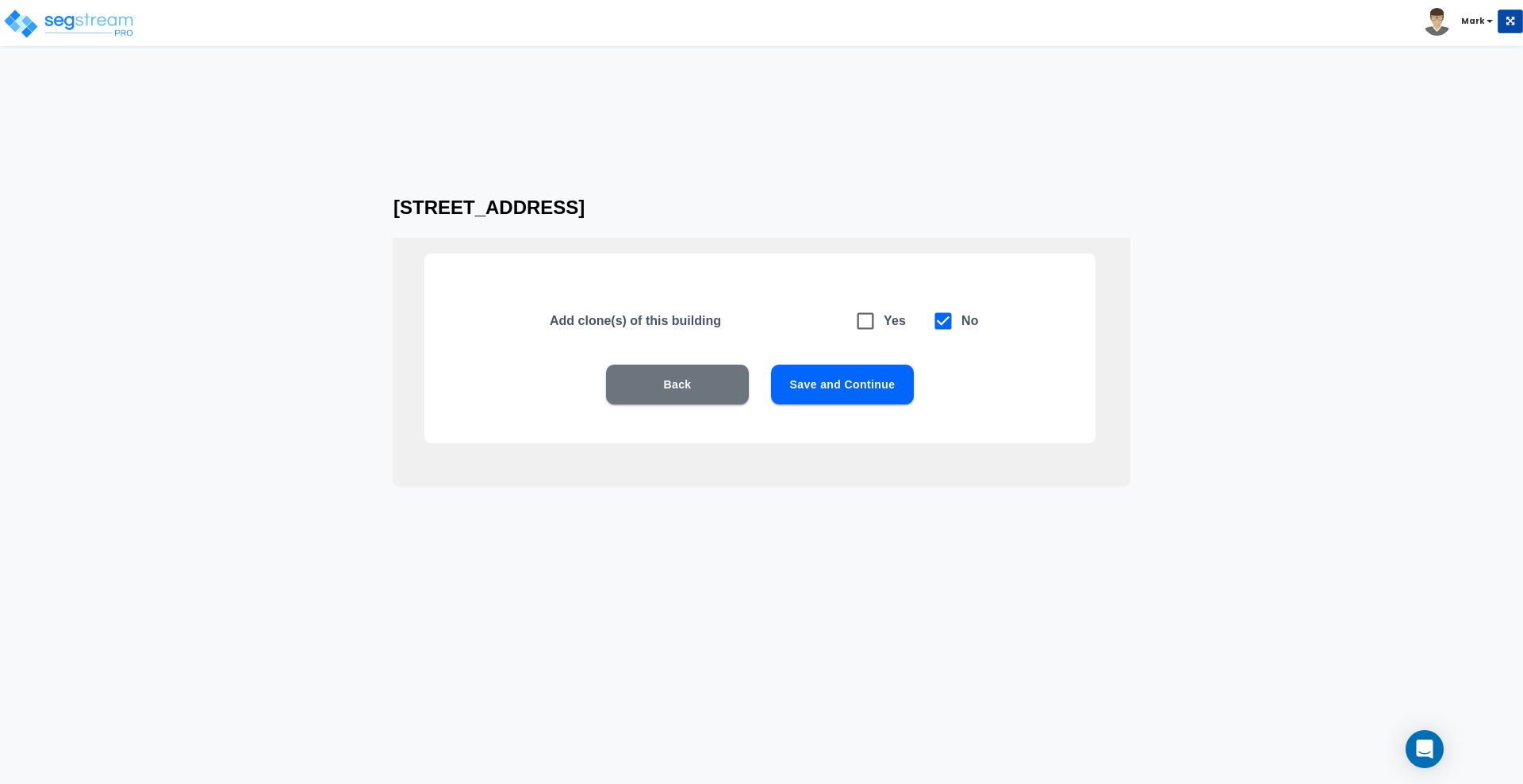
click at [823, 386] on button "Save and Continue" at bounding box center [842, 385] width 142 height 39
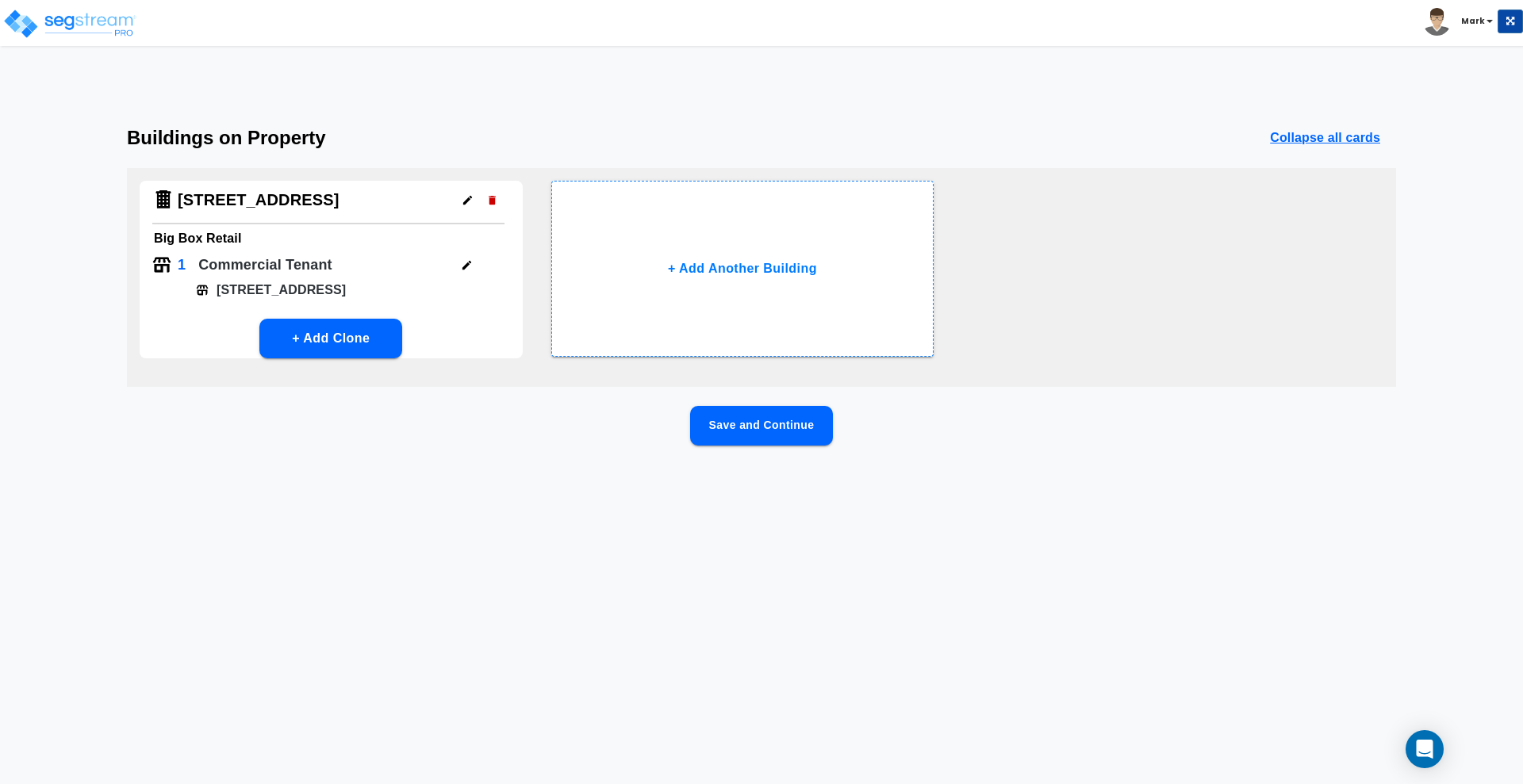
click at [747, 432] on button "Save and Continue" at bounding box center [761, 426] width 142 height 39
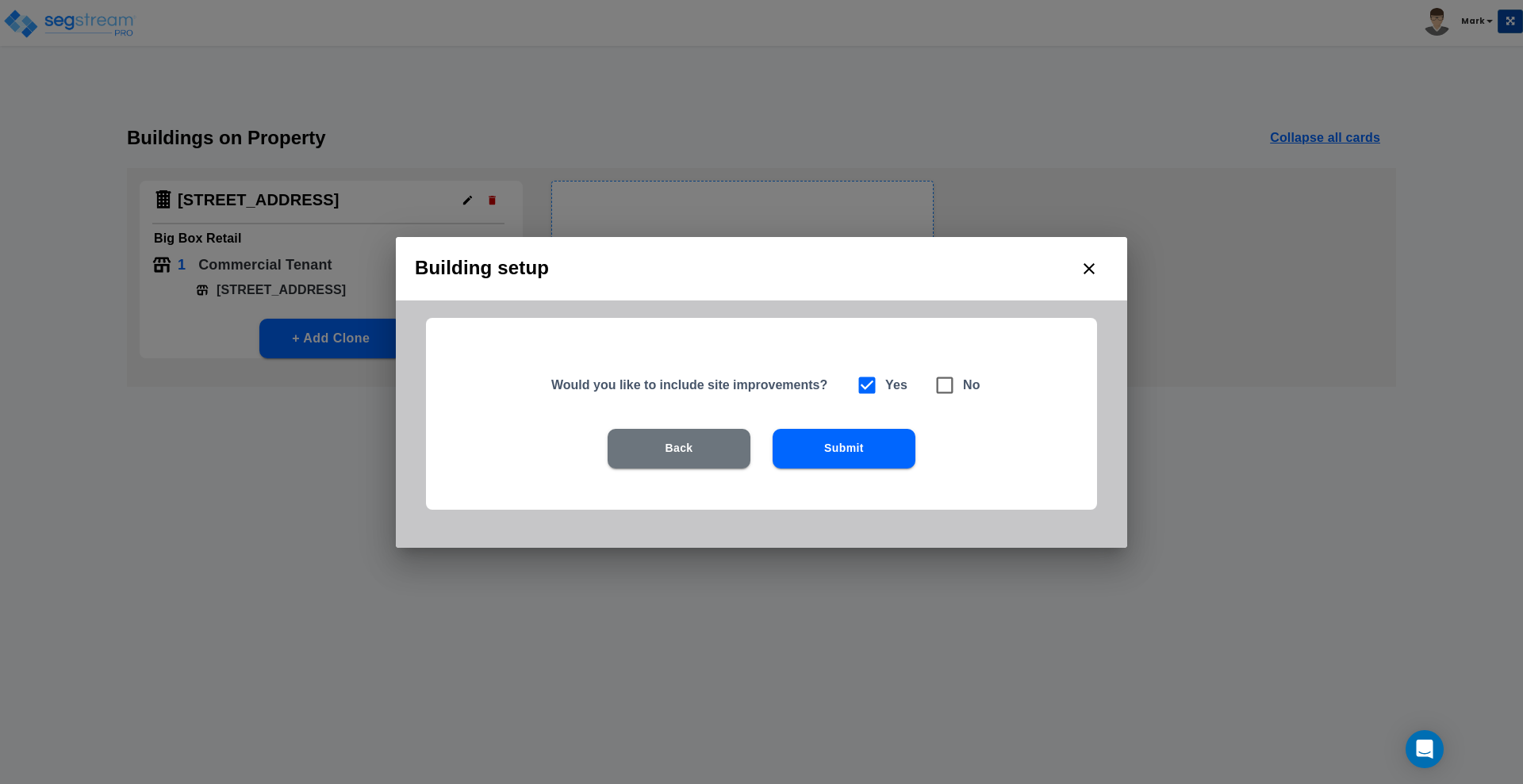
click at [840, 447] on button "Submit" at bounding box center [843, 449] width 142 height 39
